Goal: Information Seeking & Learning: Learn about a topic

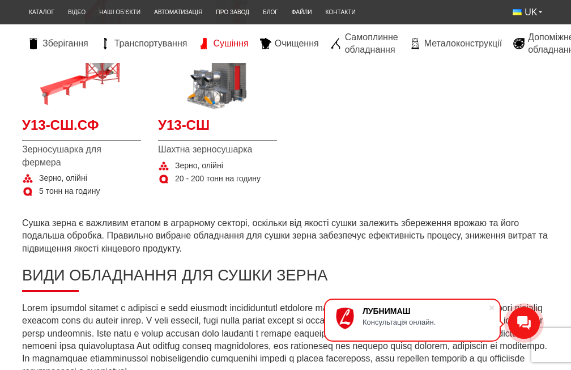
scroll to position [283, 0]
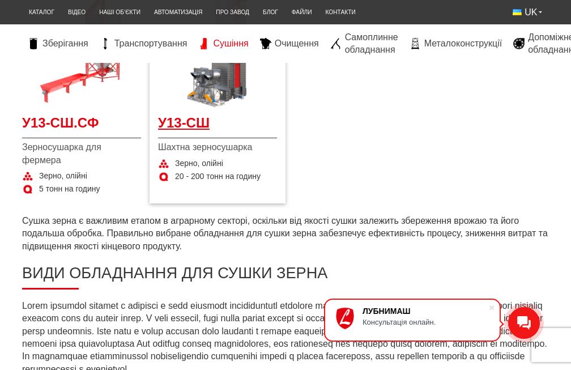
click at [193, 129] on span "У13-СШ" at bounding box center [217, 125] width 119 height 25
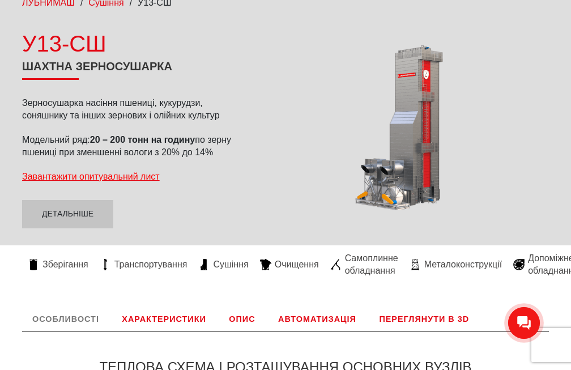
scroll to position [113, 0]
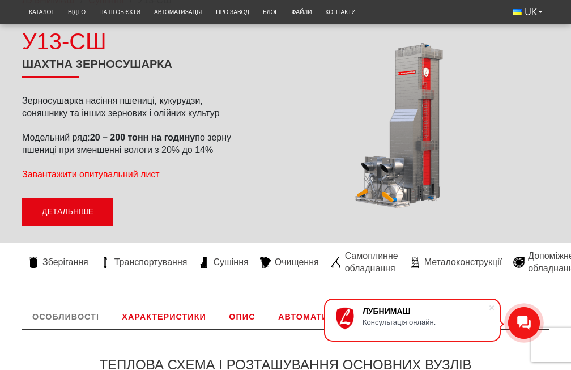
click at [53, 222] on link "Детальніше" at bounding box center [67, 212] width 91 height 28
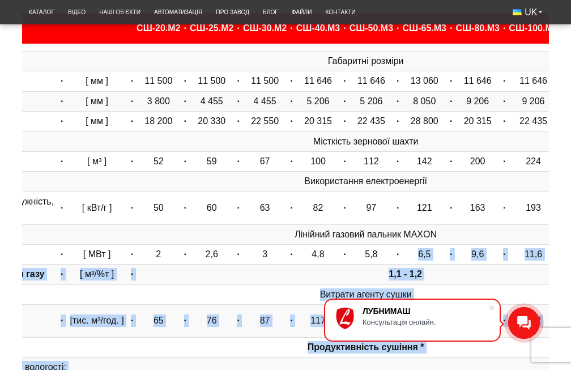
scroll to position [0, 207]
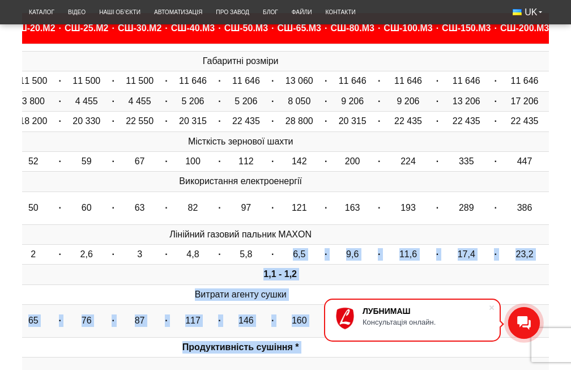
drag, startPoint x: 492, startPoint y: 262, endPoint x: 580, endPoint y: 271, distance: 87.7
click at [571, 271] on html "ЛУБНИМАШ Консультація онлайн. LUBNYMASH Каталог Відео Наші об’єкти Автоматизаці…" at bounding box center [285, 305] width 571 height 1505
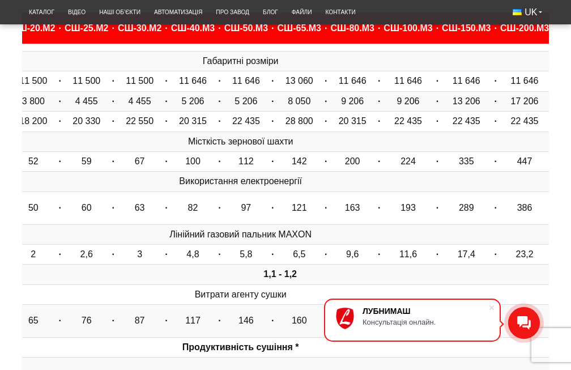
click at [552, 262] on div "Особливості Теплова схема і розташування основних вузлів Рекупероване повітря В…" at bounding box center [286, 306] width 544 height 670
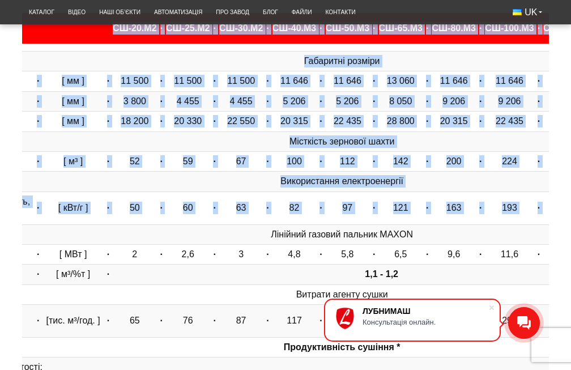
scroll to position [0, 0]
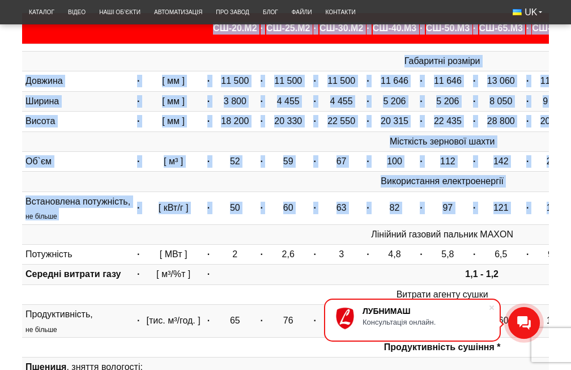
drag, startPoint x: 57, startPoint y: 262, endPoint x: 0, endPoint y: 271, distance: 57.5
click at [0, 271] on div "Особливості Теплова схема і розташування основних вузлів Рекупероване повітря В…" at bounding box center [285, 306] width 571 height 670
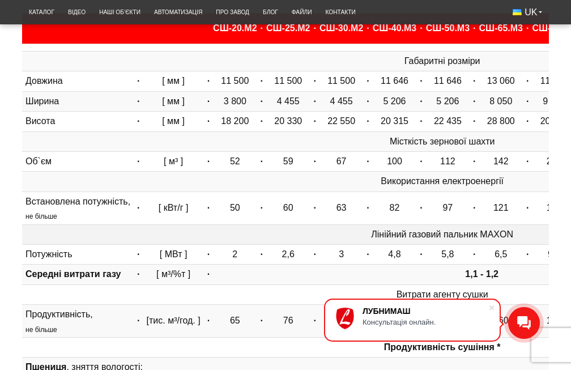
click at [396, 244] on td "Лінійний газовий пальник MAXON" at bounding box center [442, 234] width 617 height 20
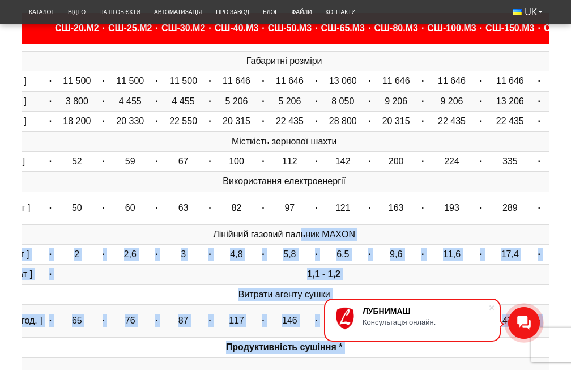
scroll to position [0, 207]
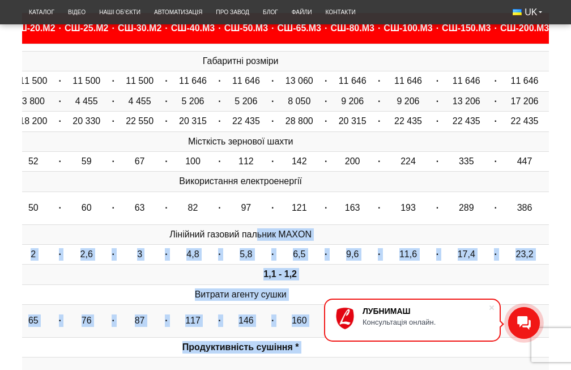
drag, startPoint x: 484, startPoint y: 239, endPoint x: 580, endPoint y: 239, distance: 95.8
click at [571, 239] on html "ЛУБНИМАШ Консультація онлайн. LUBNYMASH Каталог Відео Наші об’єкти Автоматизаці…" at bounding box center [285, 305] width 571 height 1505
